Goal: Contribute content

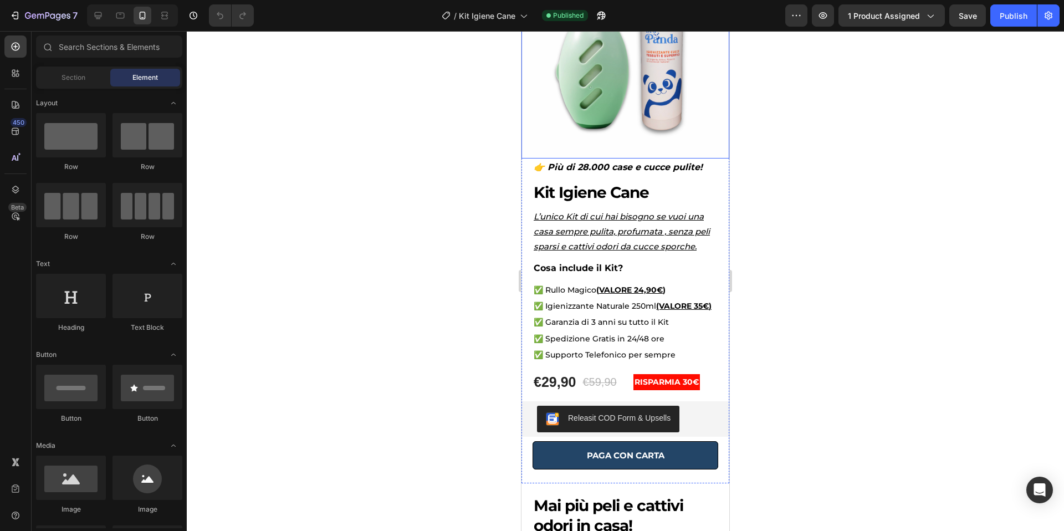
scroll to position [115, 0]
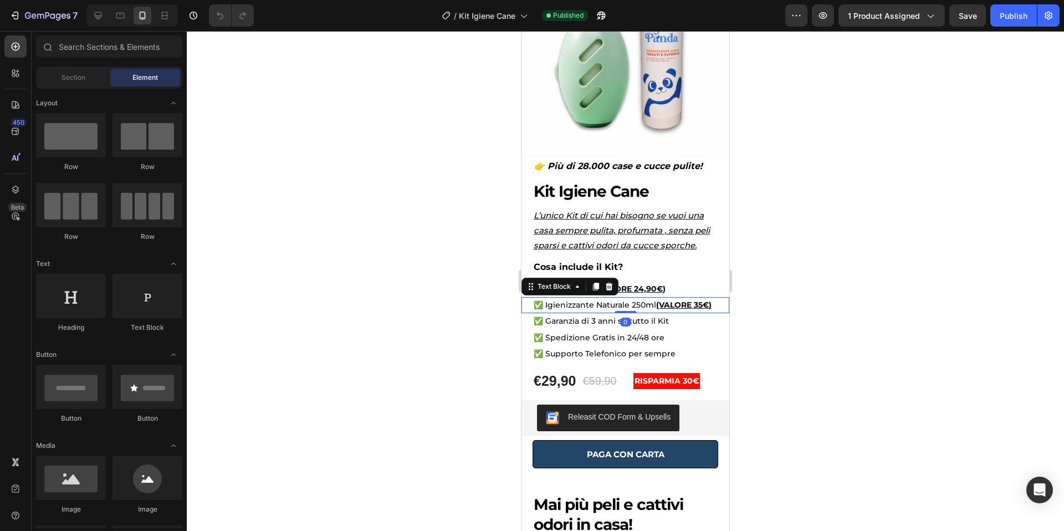
click at [630, 303] on p "✅ Igienizzante Naturale 250ml (VALORE 35 € )" at bounding box center [624, 305] width 183 height 14
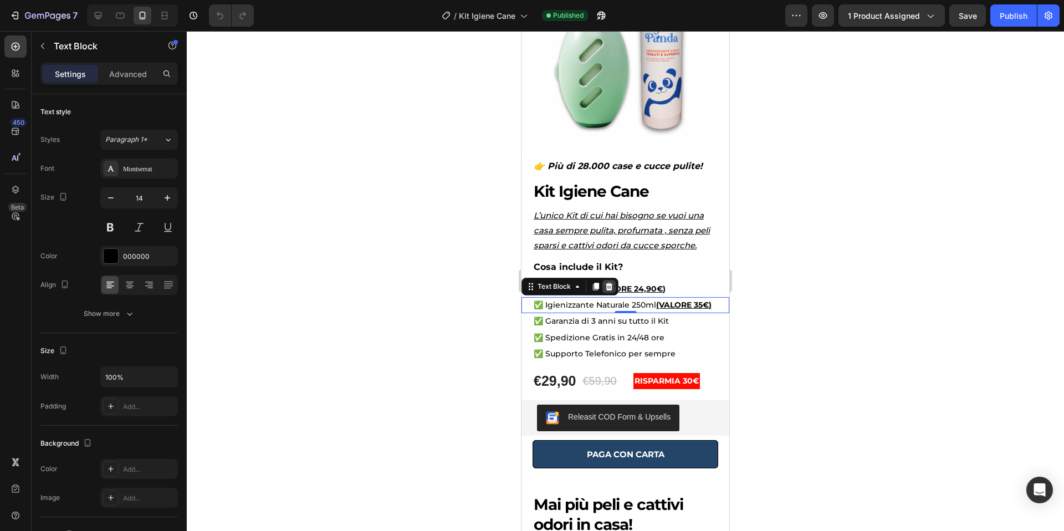
click at [611, 287] on icon at bounding box center [608, 287] width 7 height 8
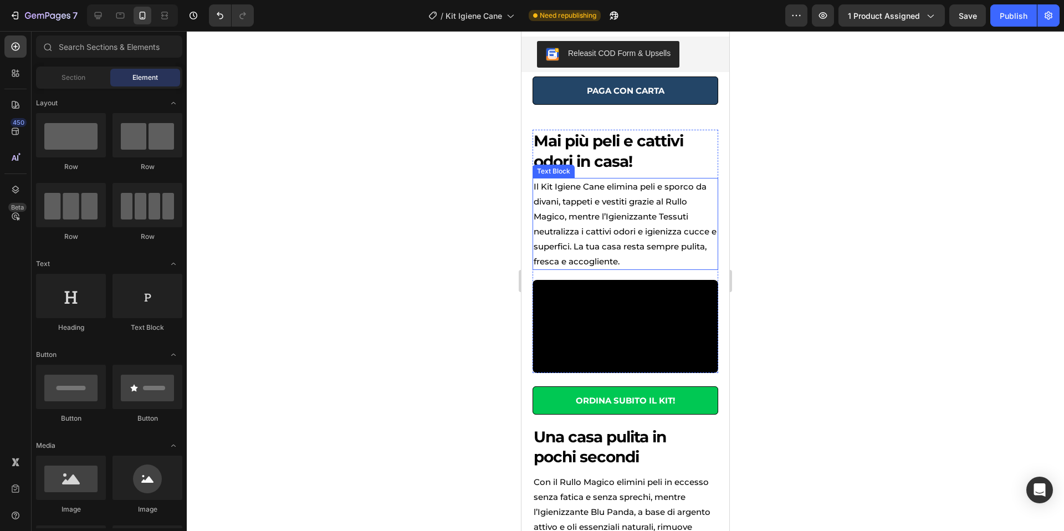
scroll to position [464, 0]
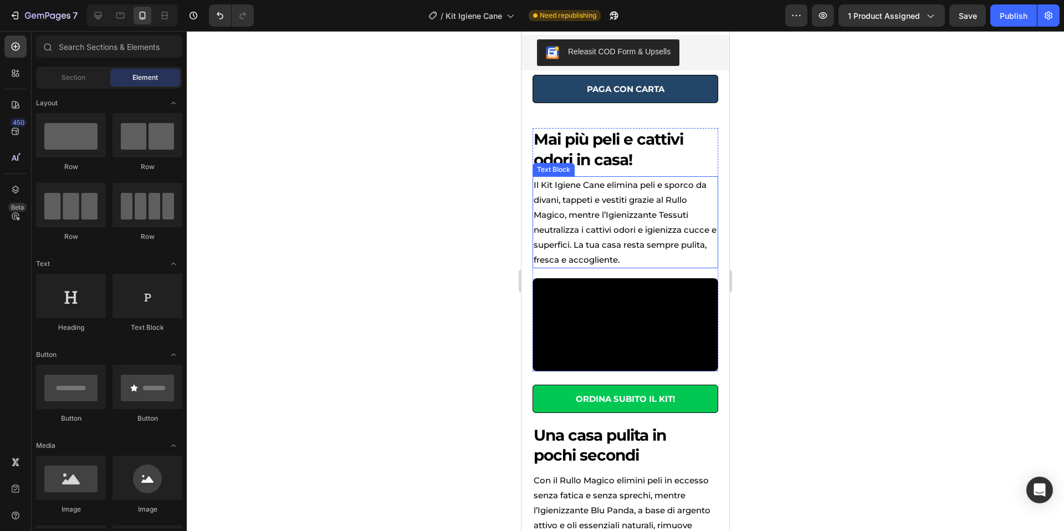
click at [581, 217] on p "Il Kit Igiene Cane elimina peli e sporco da divani, tappeti e vestiti grazie al…" at bounding box center [624, 222] width 183 height 90
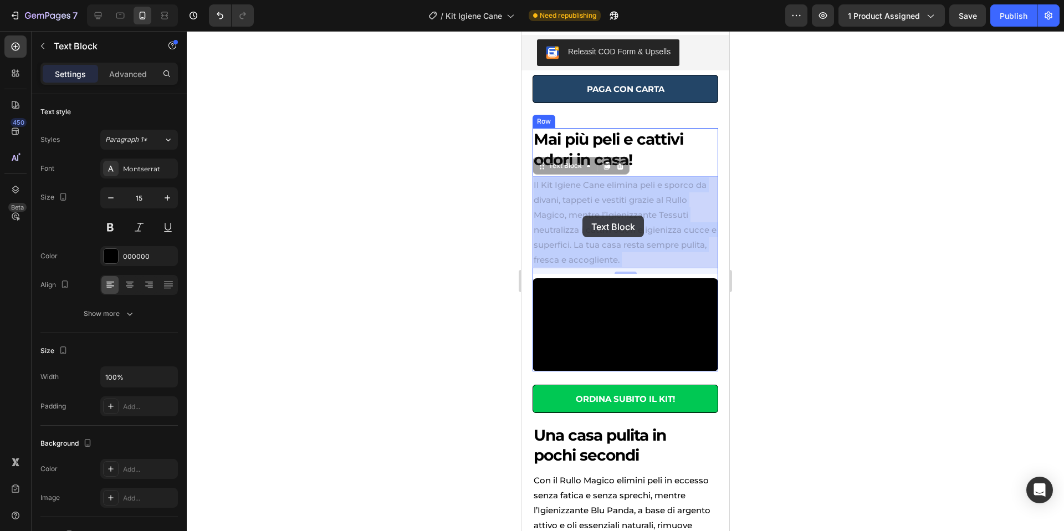
drag, startPoint x: 568, startPoint y: 215, endPoint x: 582, endPoint y: 215, distance: 13.8
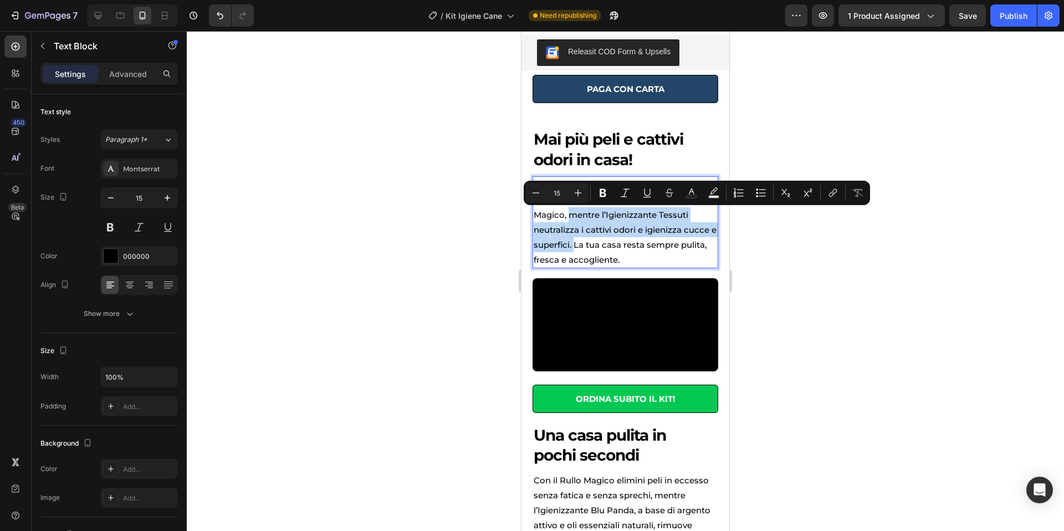
drag, startPoint x: 569, startPoint y: 215, endPoint x: 582, endPoint y: 247, distance: 34.1
click at [582, 247] on p "Il Kit Igiene Cane elimina peli e sporco da divani, tappeti e vestiti grazie al…" at bounding box center [624, 222] width 183 height 90
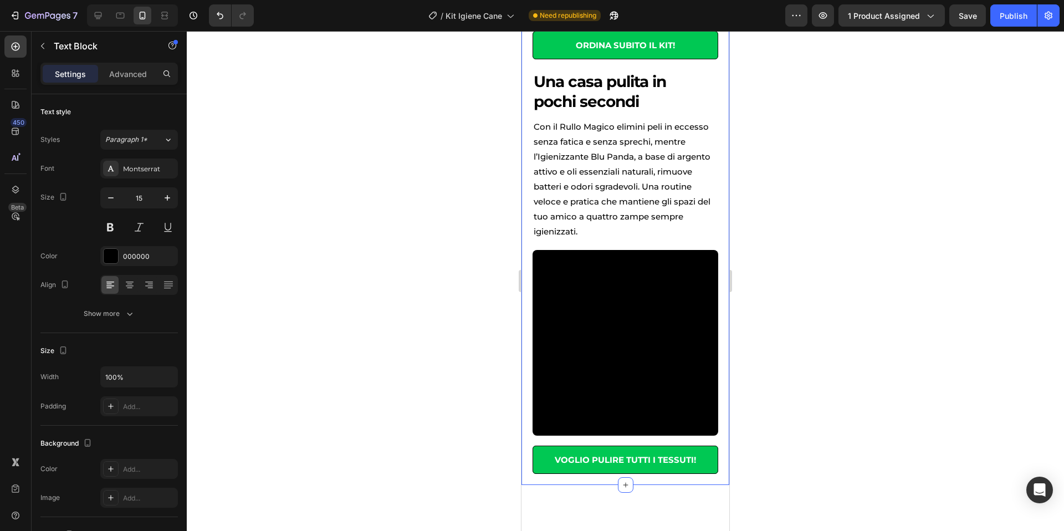
scroll to position [788, 0]
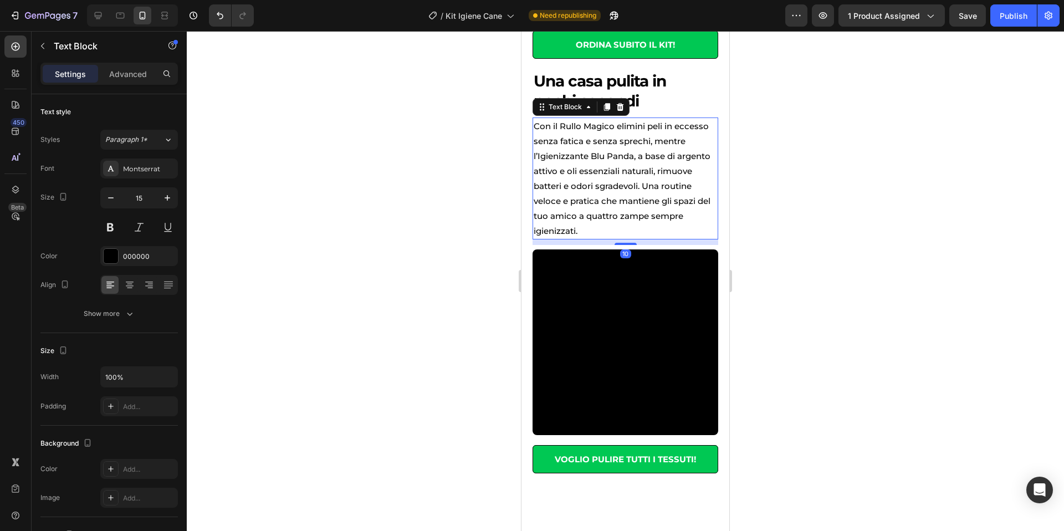
click at [658, 233] on p "Con il Rullo Magico elimini peli in eccesso senza fatica e senza sprechi, mentr…" at bounding box center [624, 179] width 183 height 120
click at [654, 235] on p "Con il Rullo Magico elimini peli in eccesso senza fatica e senza sprechi, mentr…" at bounding box center [624, 179] width 183 height 120
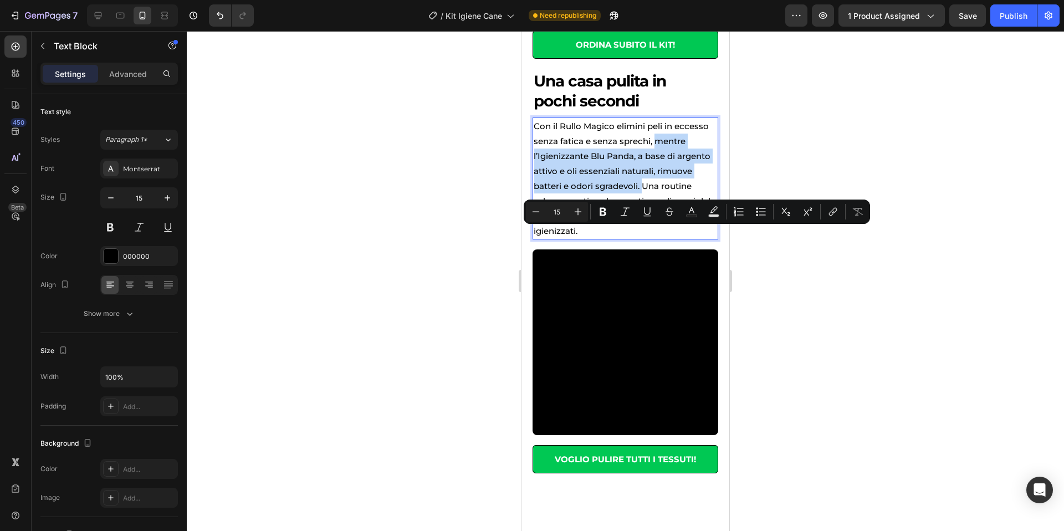
drag, startPoint x: 653, startPoint y: 235, endPoint x: 644, endPoint y: 282, distance: 48.0
click at [644, 238] on p "Con il Rullo Magico elimini peli in eccesso senza fatica e senza sprechi, mentr…" at bounding box center [624, 179] width 183 height 120
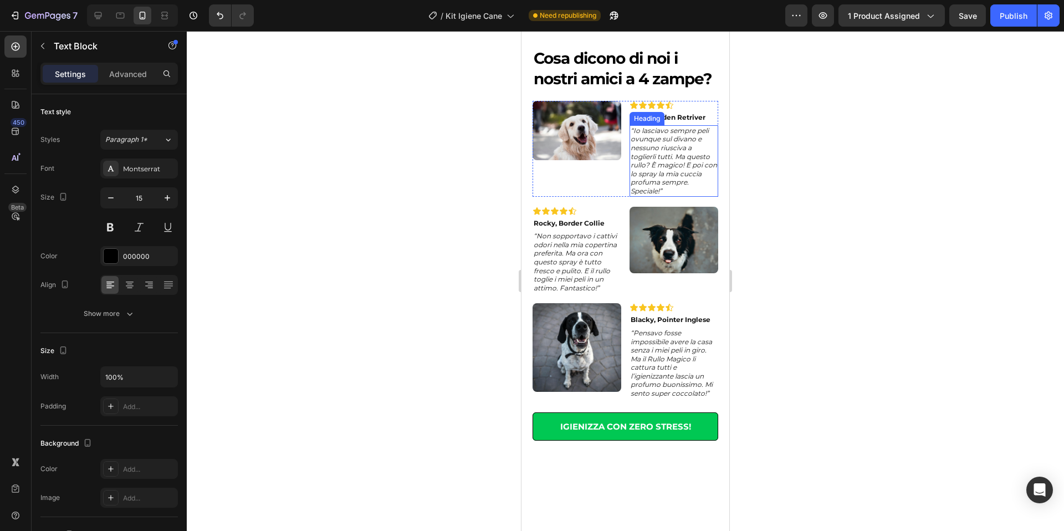
scroll to position [1204, 0]
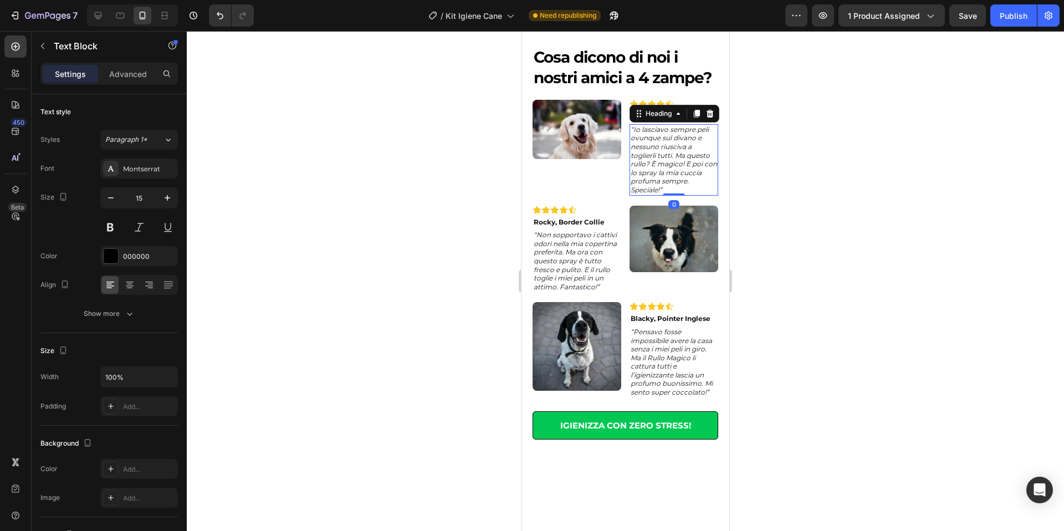
click at [689, 194] on icon "“Io lasciavo sempre peli ovunque sul divano e nessuno riusciva a toglierli tutt…" at bounding box center [673, 159] width 86 height 69
drag, startPoint x: 686, startPoint y: 259, endPoint x: 687, endPoint y: 274, distance: 15.0
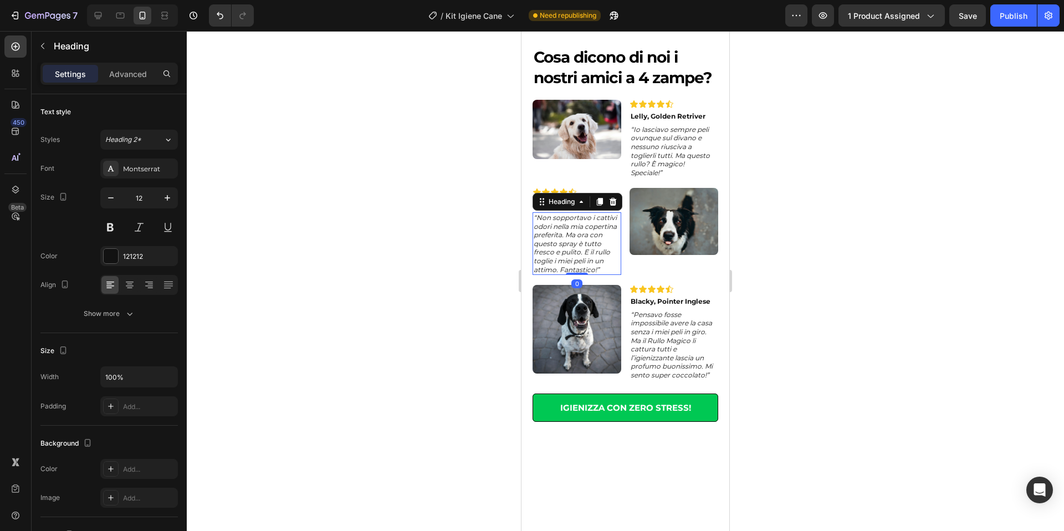
click at [589, 274] on icon "“Non sopportavo i cattivi odori nella mia copertina preferita. Ma ora con quest…" at bounding box center [574, 243] width 83 height 60
drag, startPoint x: 536, startPoint y: 337, endPoint x: 550, endPoint y: 337, distance: 13.8
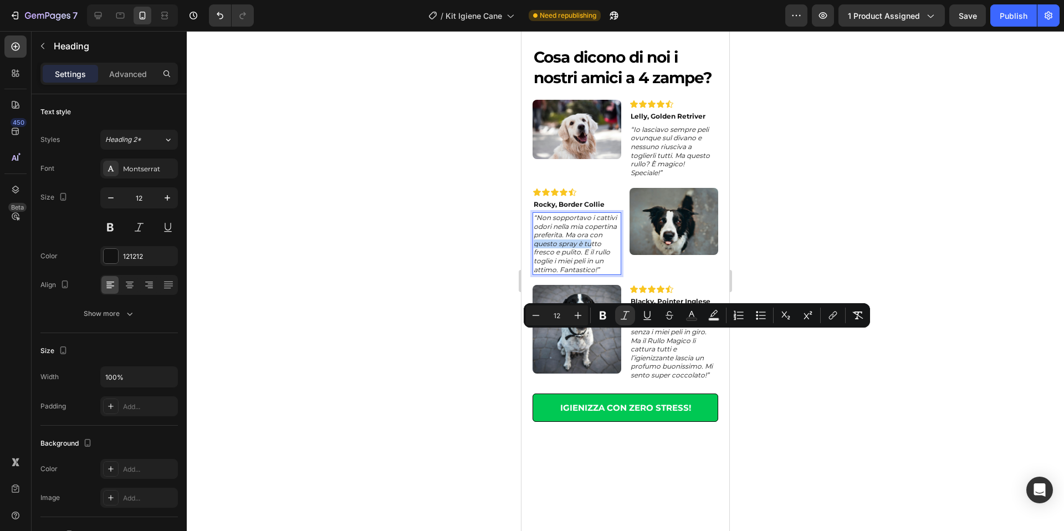
drag, startPoint x: 535, startPoint y: 337, endPoint x: 584, endPoint y: 337, distance: 49.9
click at [589, 274] on icon "“Non sopportavo i cattivi odori nella mia copertina preferita. Ma ora con quest…" at bounding box center [574, 243] width 83 height 60
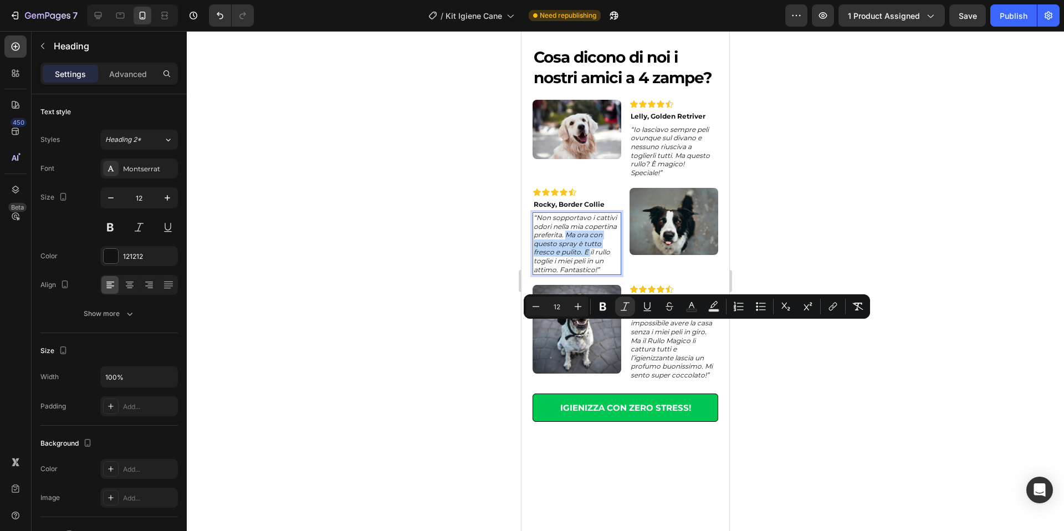
drag, startPoint x: 566, startPoint y: 329, endPoint x: 589, endPoint y: 347, distance: 30.0
click at [589, 274] on icon "“Non sopportavo i cattivi odori nella mia copertina preferita. Ma ora con quest…" at bounding box center [574, 243] width 83 height 60
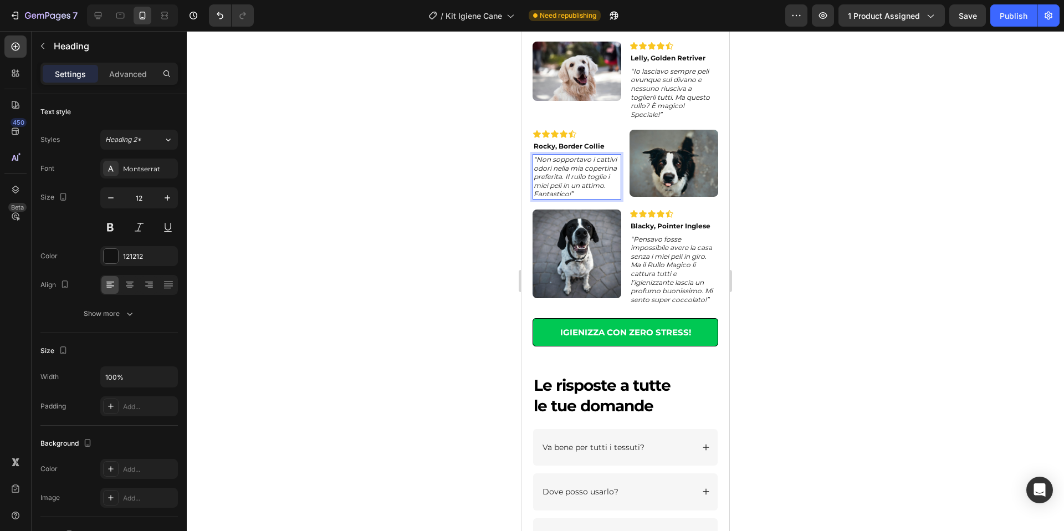
scroll to position [1267, 0]
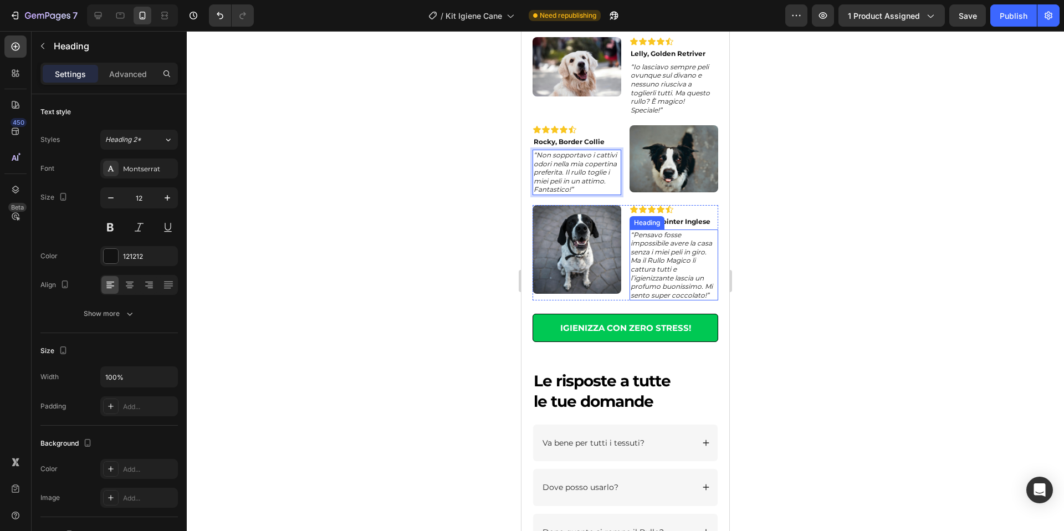
click at [671, 299] on icon "“Pensavo fosse impossibile avere la casa senza i miei peli in giro. Ma il Rullo…" at bounding box center [671, 264] width 82 height 69
drag, startPoint x: 705, startPoint y: 388, endPoint x: 673, endPoint y: 362, distance: 41.4
click at [673, 299] on icon "“Pensavo fosse impossibile avere la casa senza i miei peli in giro. Ma il Rullo…" at bounding box center [671, 264] width 82 height 69
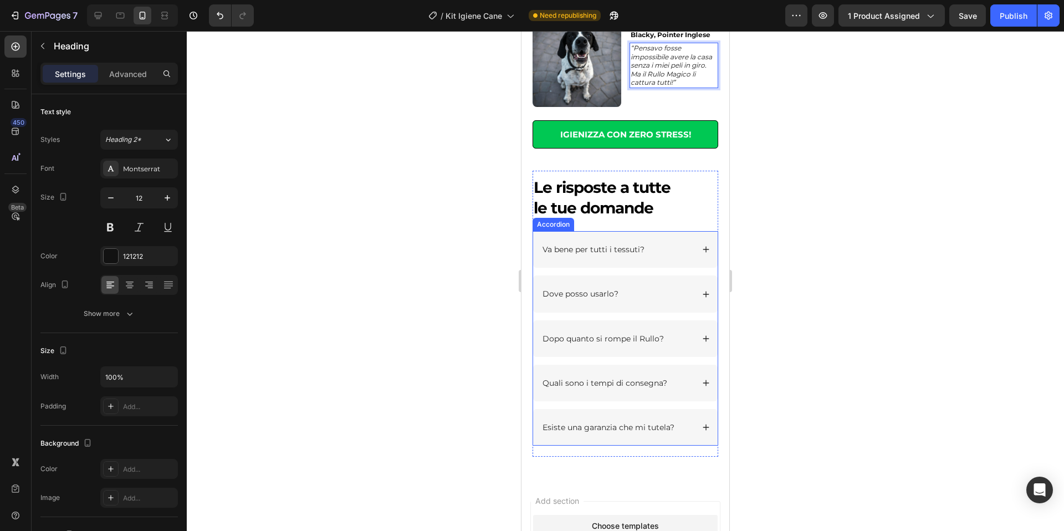
scroll to position [1569, 0]
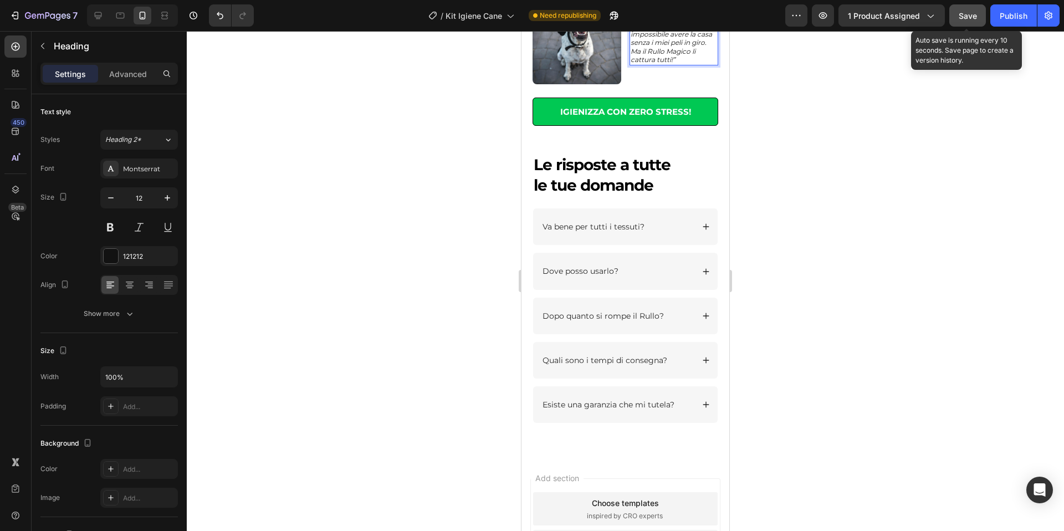
click at [964, 18] on span "Save" at bounding box center [967, 15] width 18 height 9
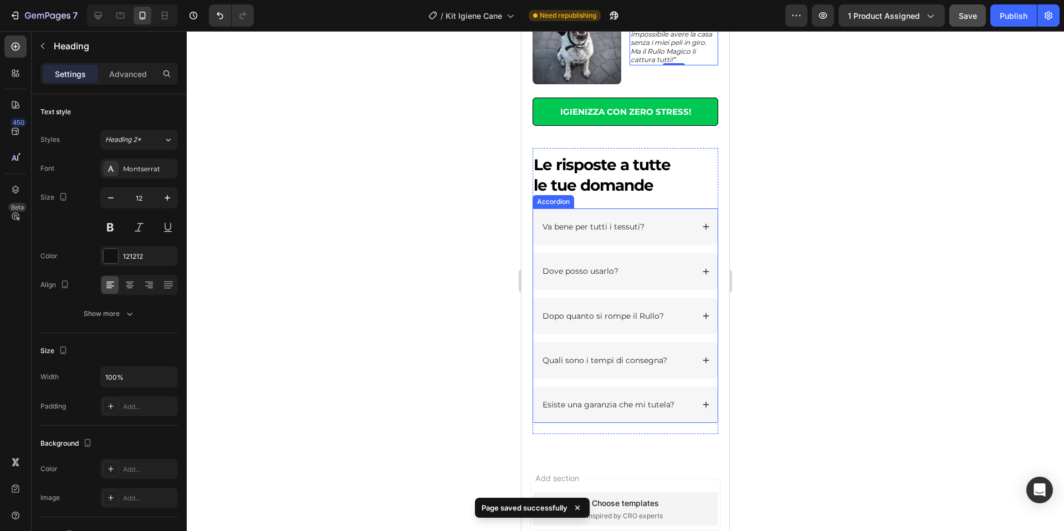
click at [706, 270] on icon at bounding box center [706, 272] width 8 height 8
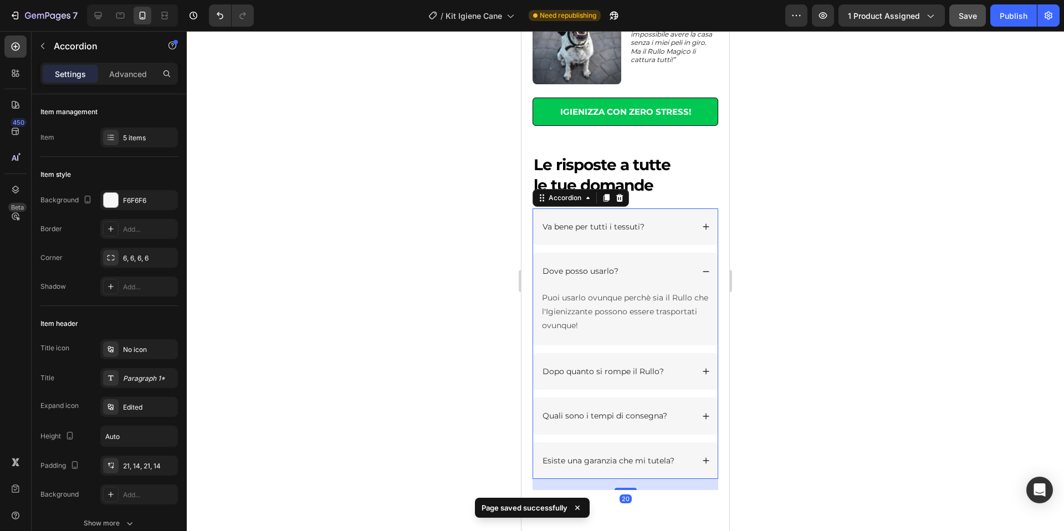
scroll to position [1567, 0]
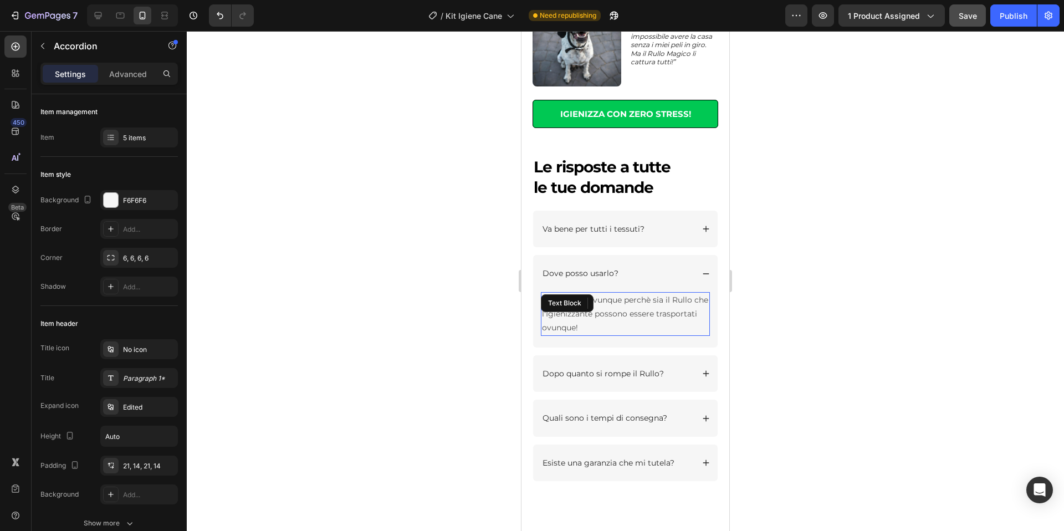
click at [661, 320] on p "Puoi usarlo ovunque perchè sia il Rullo che l'Igienizzante possono essere trasp…" at bounding box center [625, 314] width 167 height 42
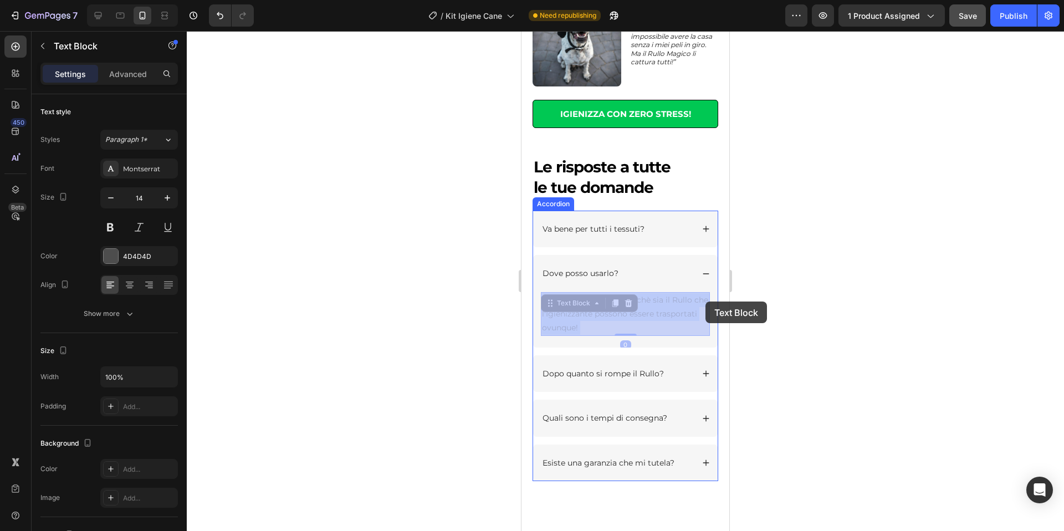
drag, startPoint x: 694, startPoint y: 301, endPoint x: 700, endPoint y: 301, distance: 6.1
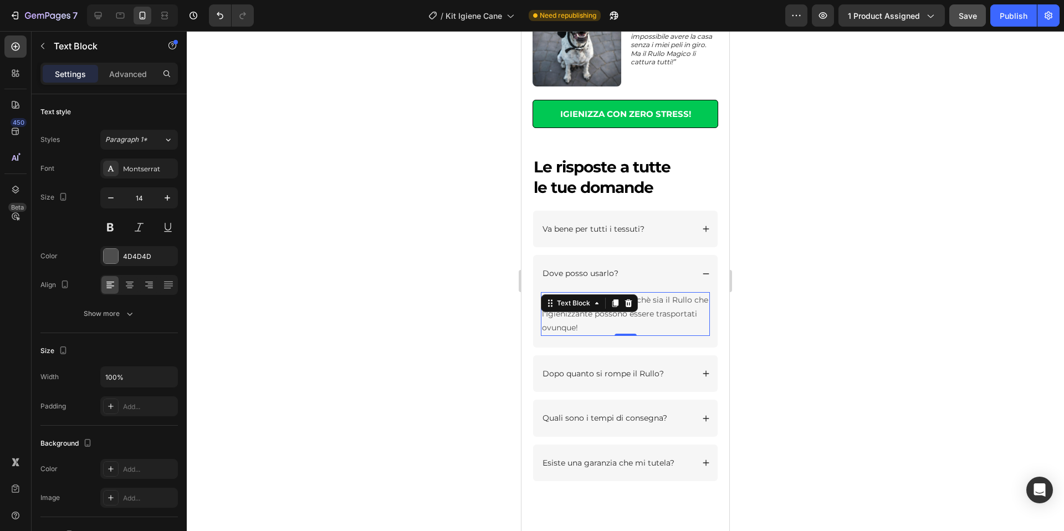
click at [824, 317] on div at bounding box center [625, 281] width 877 height 500
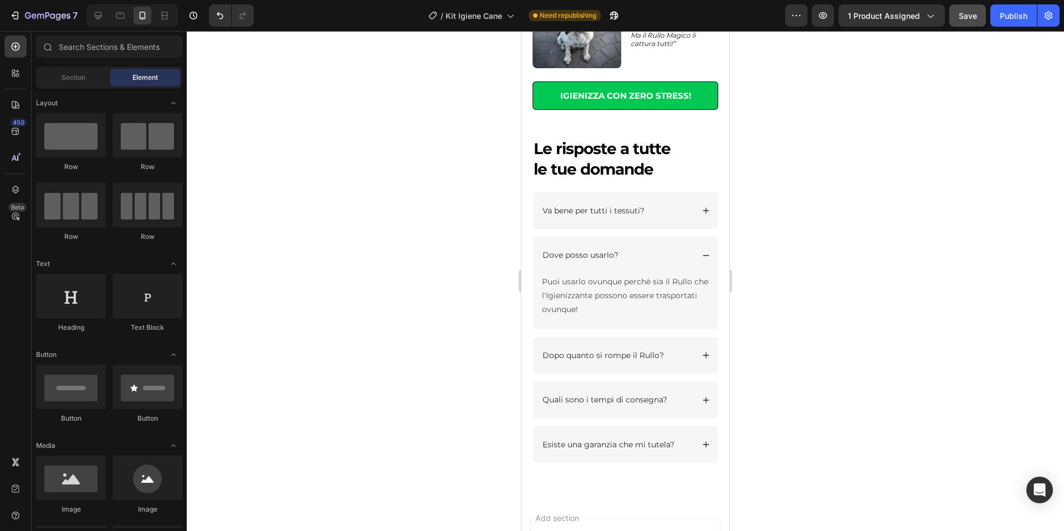
scroll to position [1577, 0]
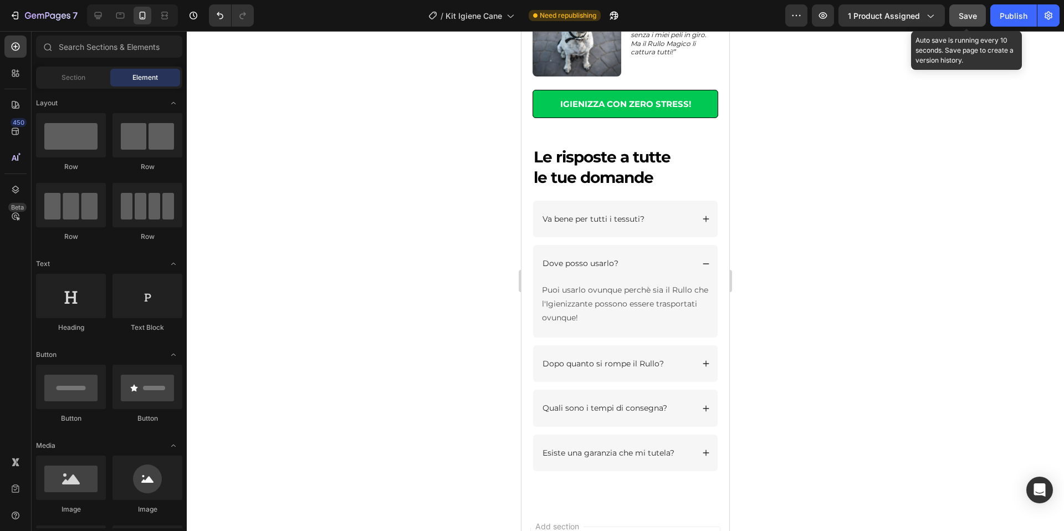
click at [964, 18] on span "Save" at bounding box center [967, 15] width 18 height 9
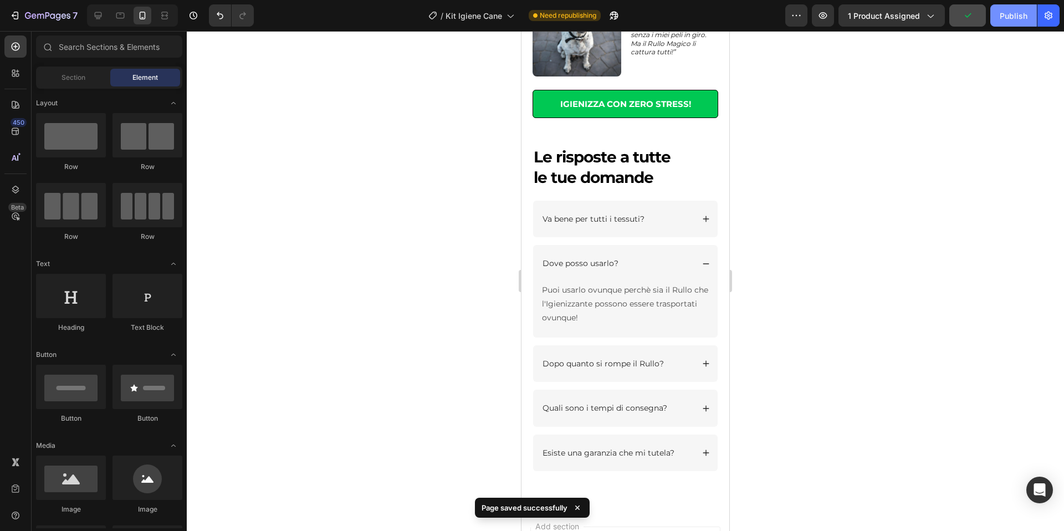
click at [1010, 23] on button "Publish" at bounding box center [1013, 15] width 47 height 22
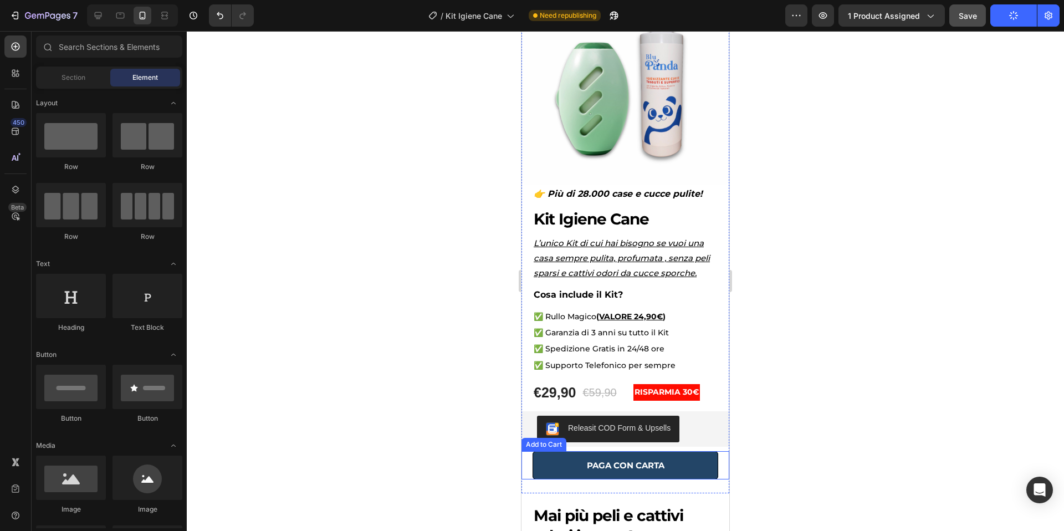
scroll to position [0, 0]
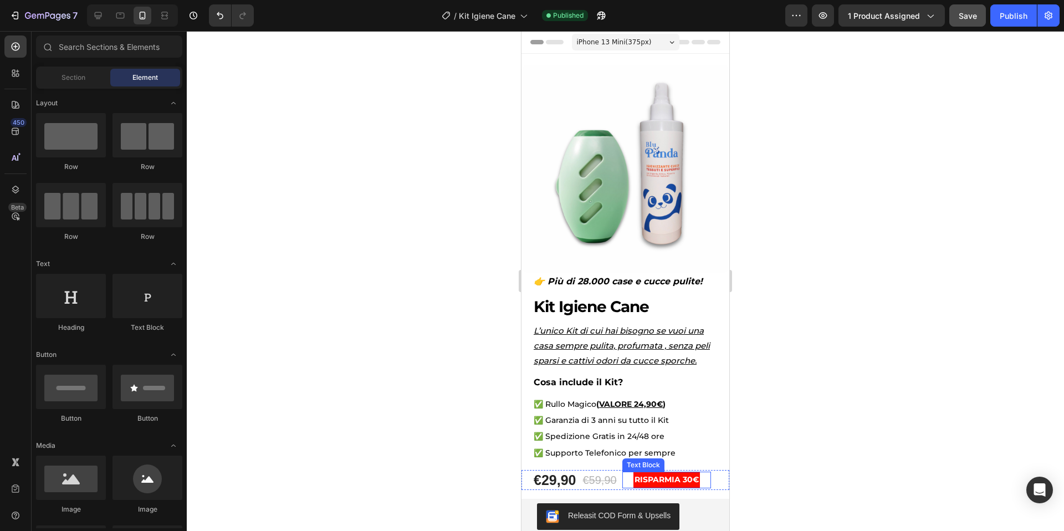
click at [691, 481] on strong "RISPARMIA 30€" at bounding box center [666, 479] width 64 height 10
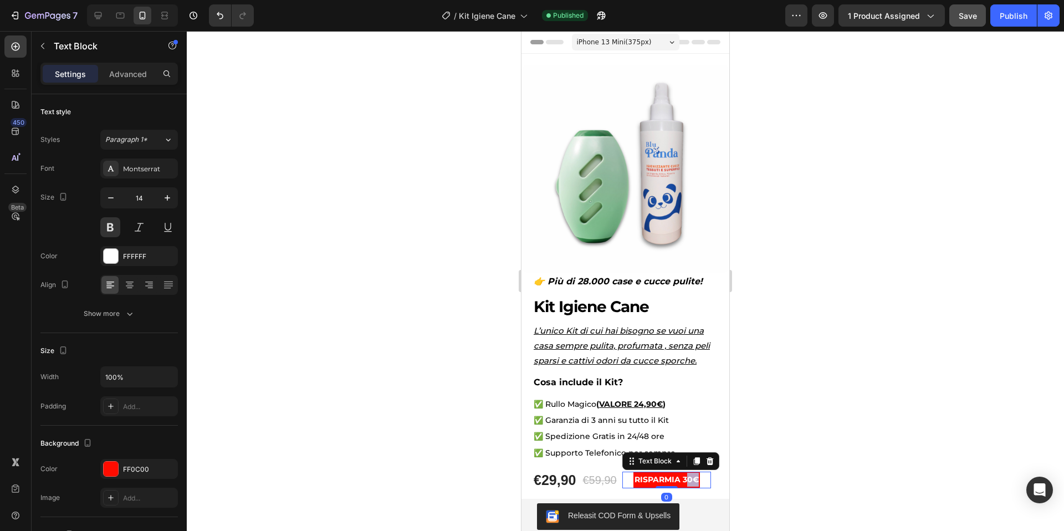
click at [691, 481] on strong "RISPARMIA 30€" at bounding box center [666, 479] width 64 height 10
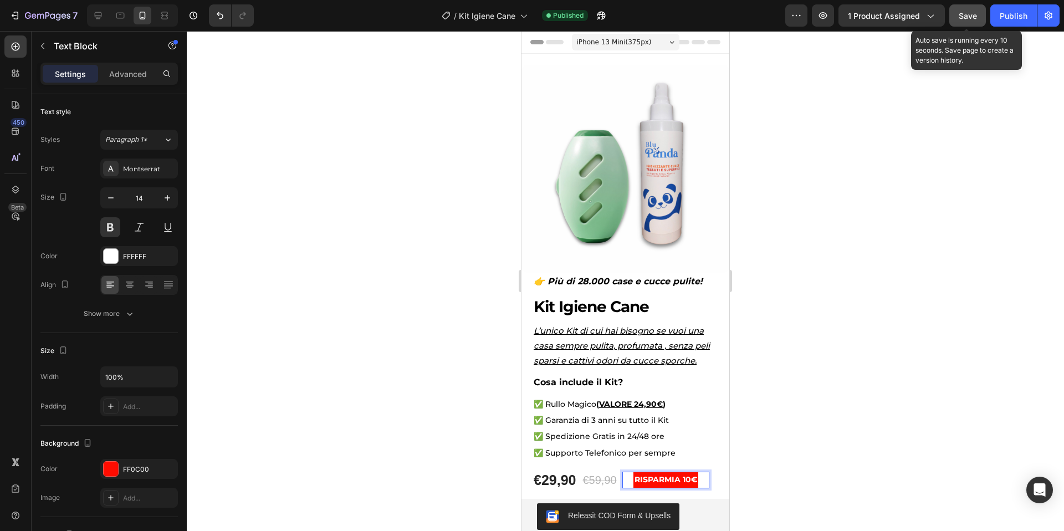
click at [961, 16] on span "Save" at bounding box center [967, 15] width 18 height 9
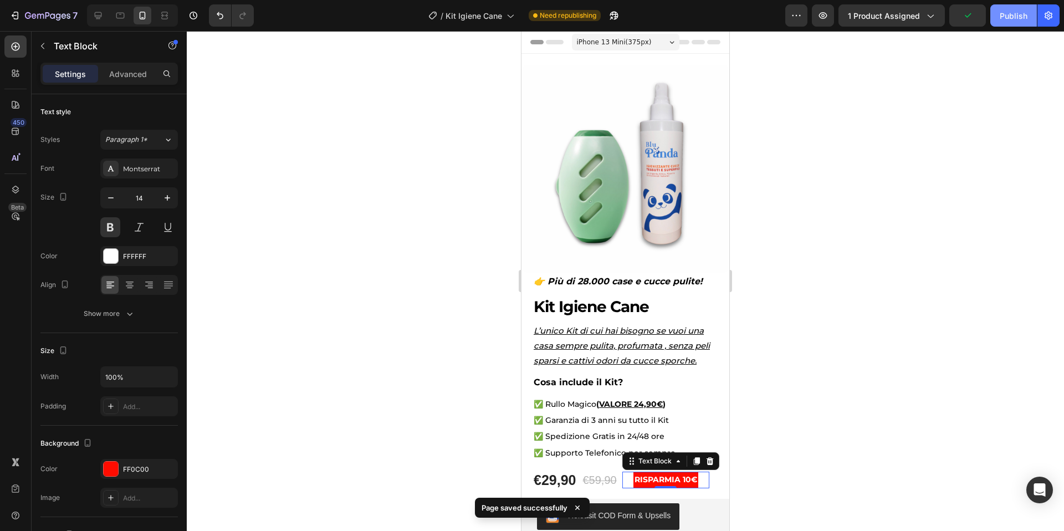
click at [1015, 19] on div "Publish" at bounding box center [1013, 16] width 28 height 12
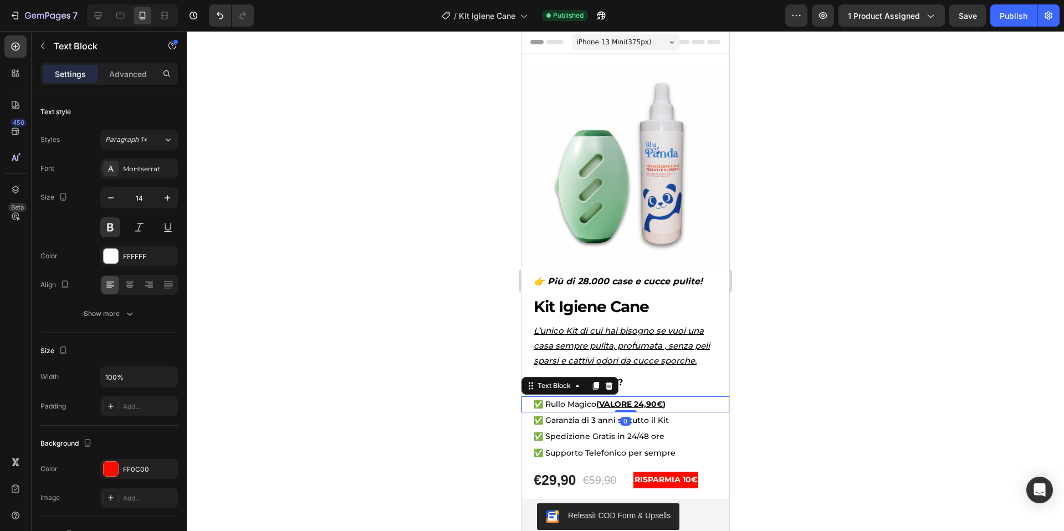
click at [642, 405] on u "VALORE 24,90" at bounding box center [628, 404] width 58 height 10
click at [645, 404] on u "VALORE 24,90" at bounding box center [628, 404] width 58 height 10
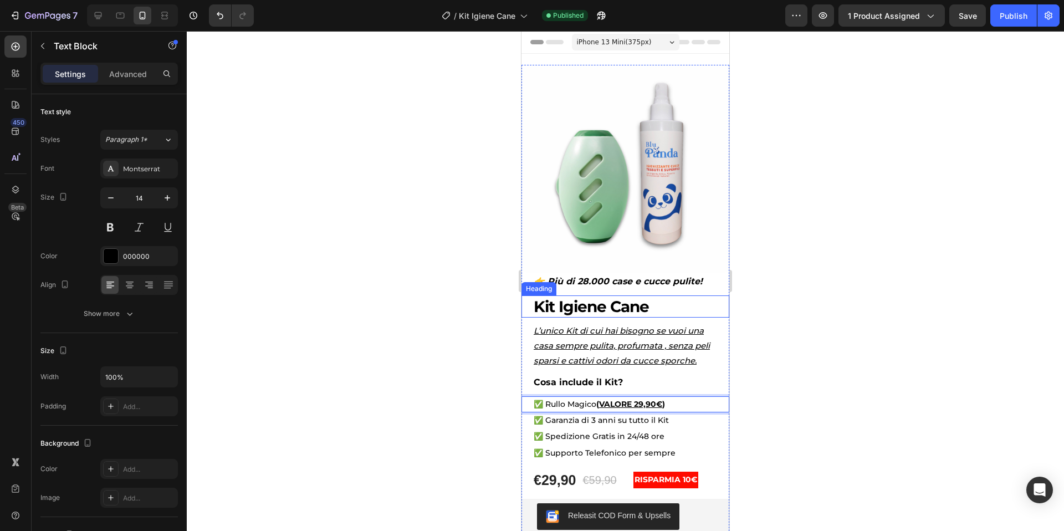
click at [822, 299] on div at bounding box center [625, 281] width 877 height 500
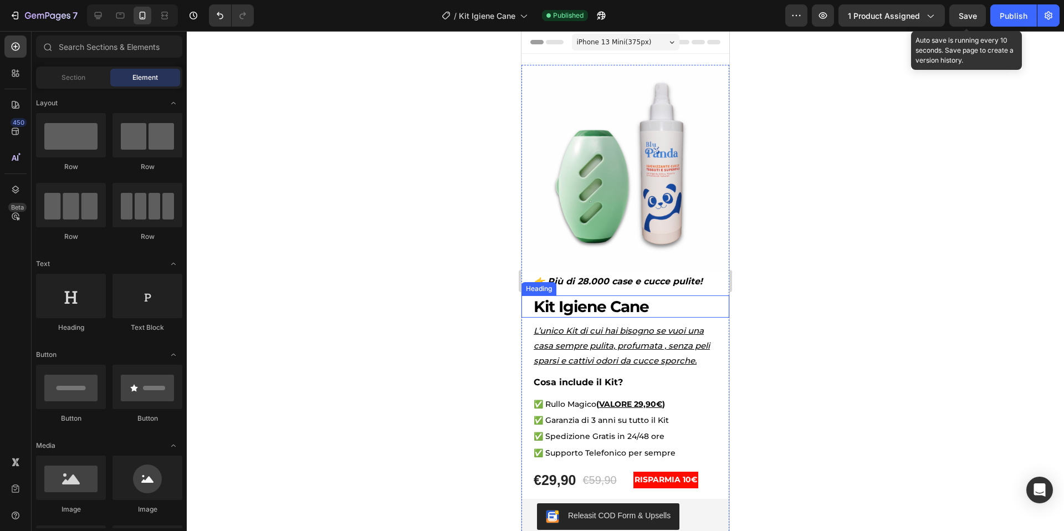
click at [970, 19] on span "Save" at bounding box center [967, 15] width 18 height 9
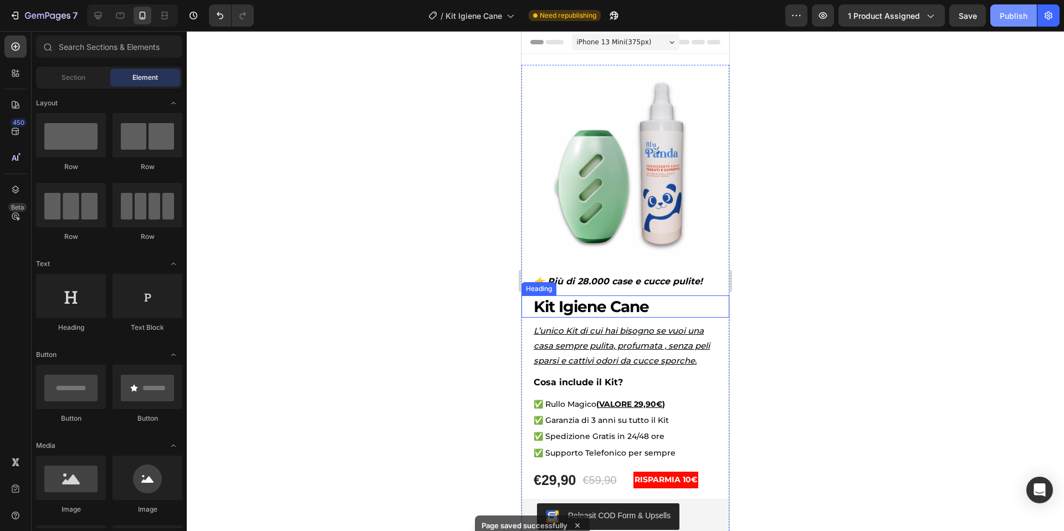
click at [1012, 19] on div "Publish" at bounding box center [1013, 16] width 28 height 12
